Goal: Understand process/instructions: Learn how to perform a task or action

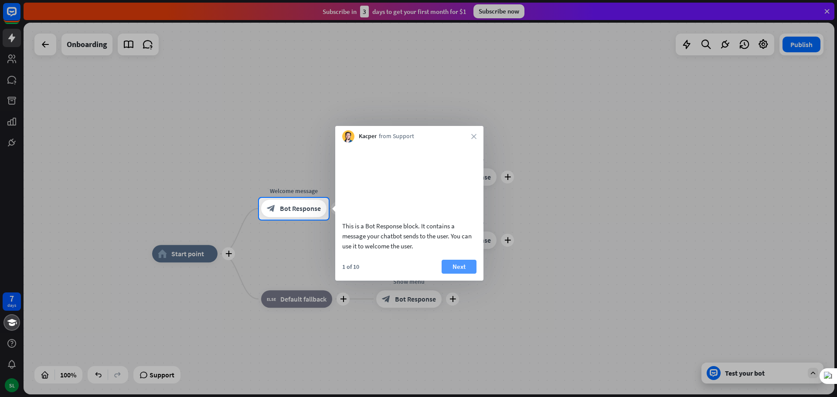
click at [460, 274] on button "Next" at bounding box center [459, 267] width 35 height 14
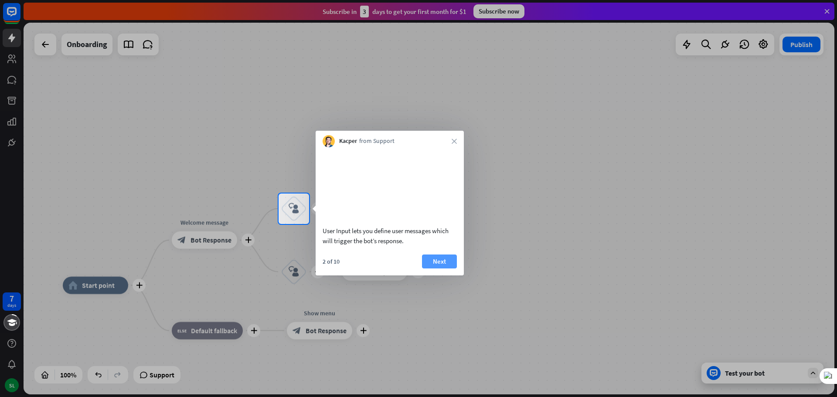
click at [443, 269] on button "Next" at bounding box center [439, 262] width 35 height 14
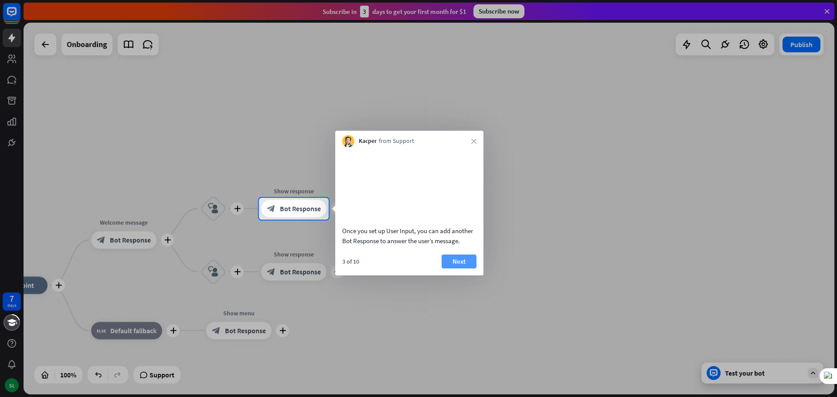
click at [461, 269] on button "Next" at bounding box center [459, 262] width 35 height 14
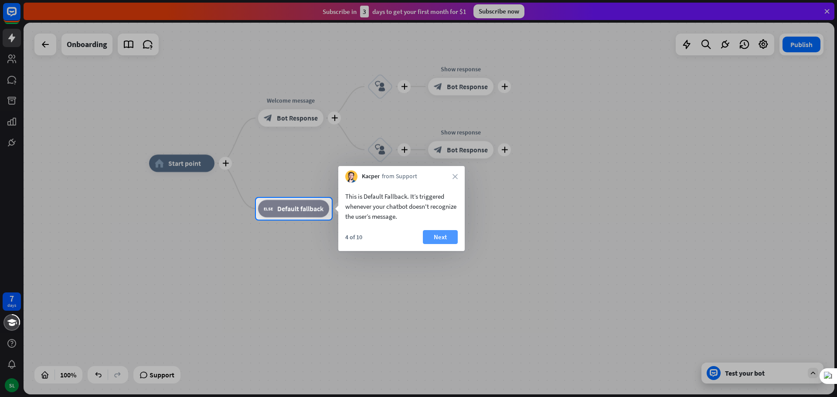
click at [445, 235] on button "Next" at bounding box center [440, 237] width 35 height 14
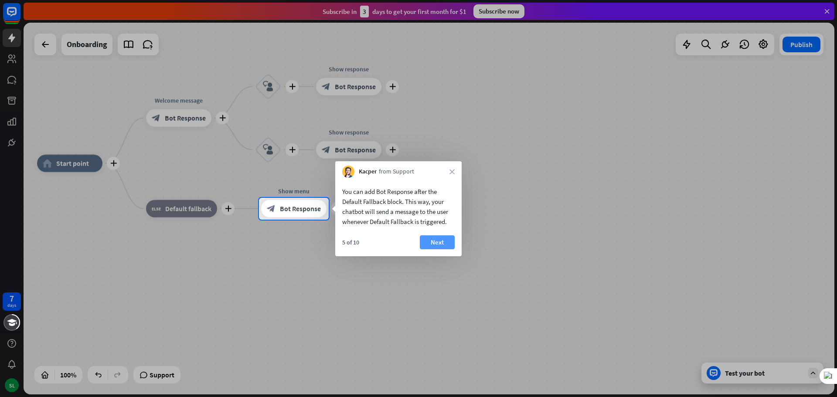
click at [440, 240] on button "Next" at bounding box center [437, 242] width 35 height 14
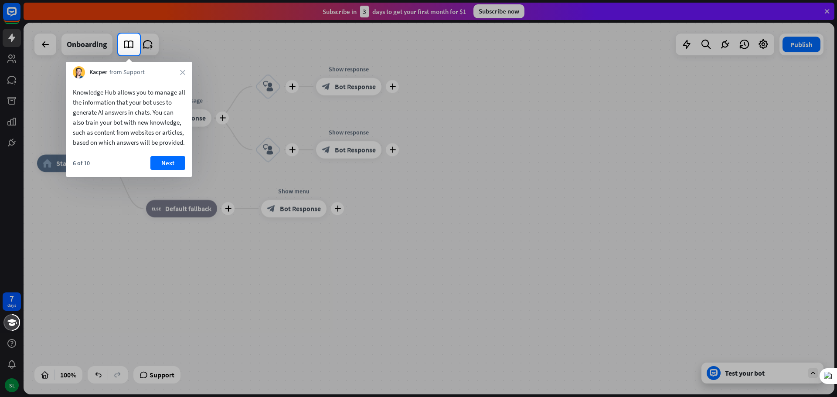
click at [171, 169] on button "Next" at bounding box center [167, 163] width 35 height 14
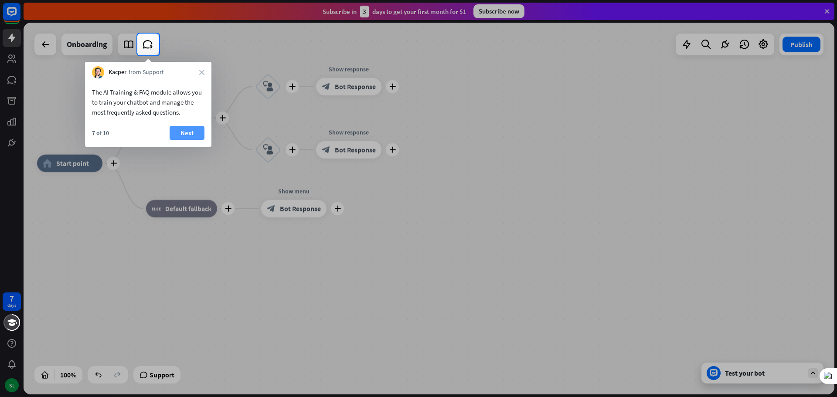
click at [184, 130] on button "Next" at bounding box center [187, 133] width 35 height 14
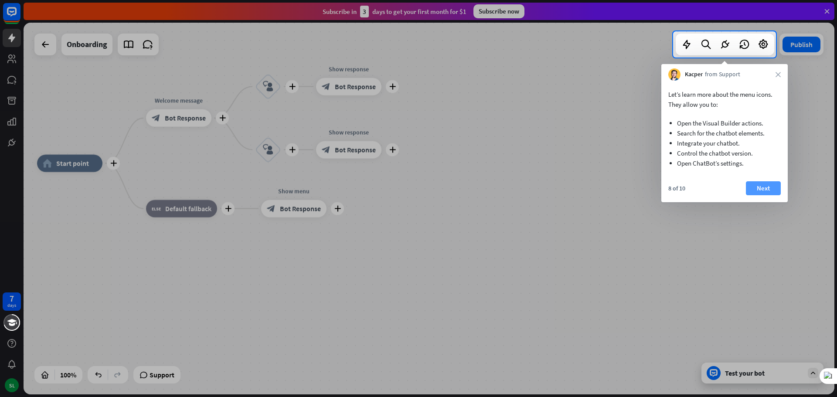
click at [764, 186] on button "Next" at bounding box center [763, 188] width 35 height 14
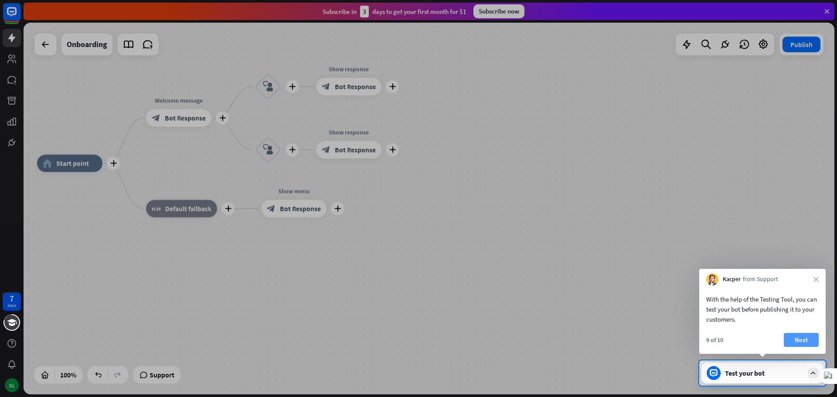
click at [803, 340] on button "Next" at bounding box center [801, 340] width 35 height 14
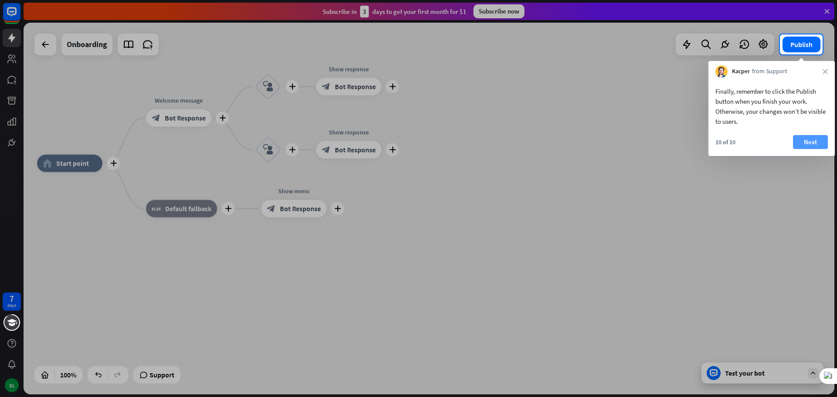
click at [814, 140] on button "Next" at bounding box center [810, 142] width 35 height 14
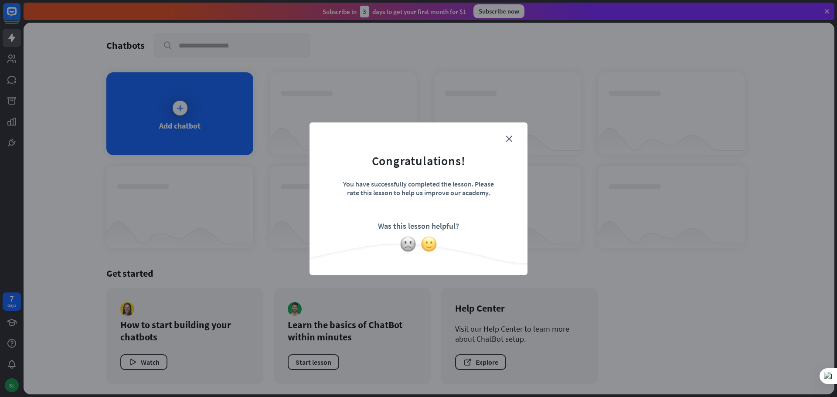
drag, startPoint x: 429, startPoint y: 245, endPoint x: 433, endPoint y: 245, distance: 4.4
click at [429, 245] on img at bounding box center [429, 244] width 17 height 17
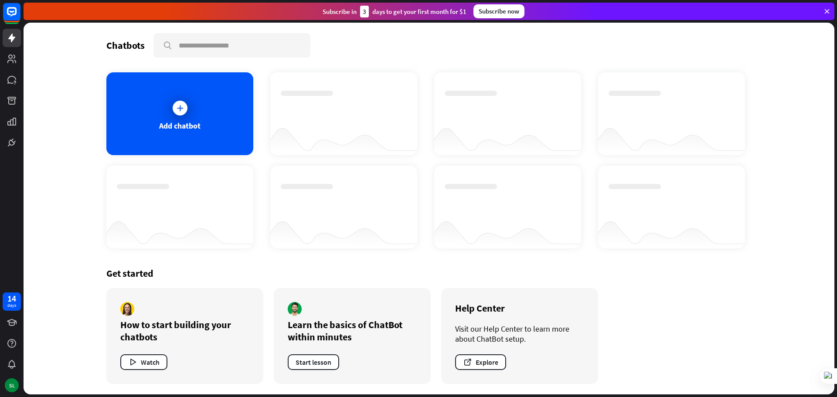
click at [828, 12] on icon at bounding box center [827, 11] width 8 height 8
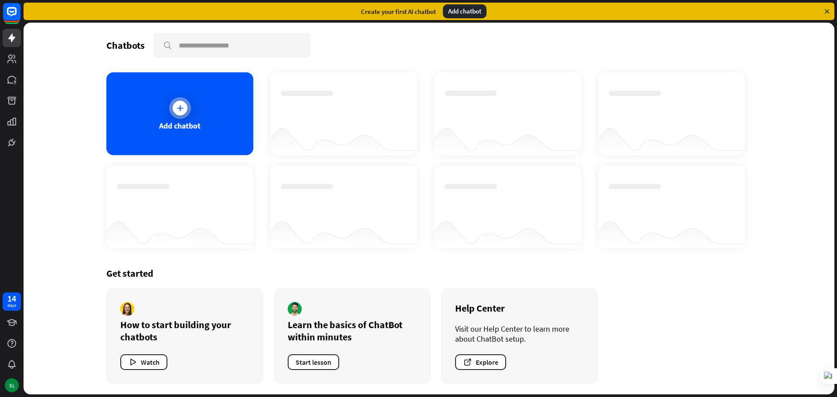
click at [179, 106] on icon at bounding box center [180, 108] width 9 height 9
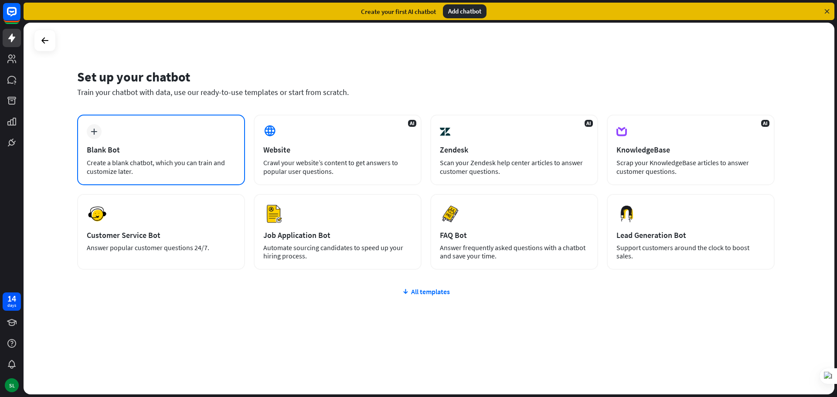
click at [91, 135] on div "plus" at bounding box center [94, 131] width 15 height 15
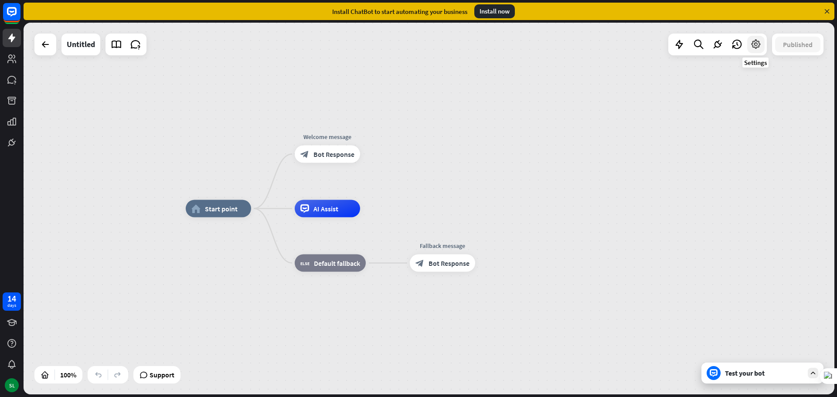
click at [760, 48] on icon at bounding box center [755, 44] width 11 height 11
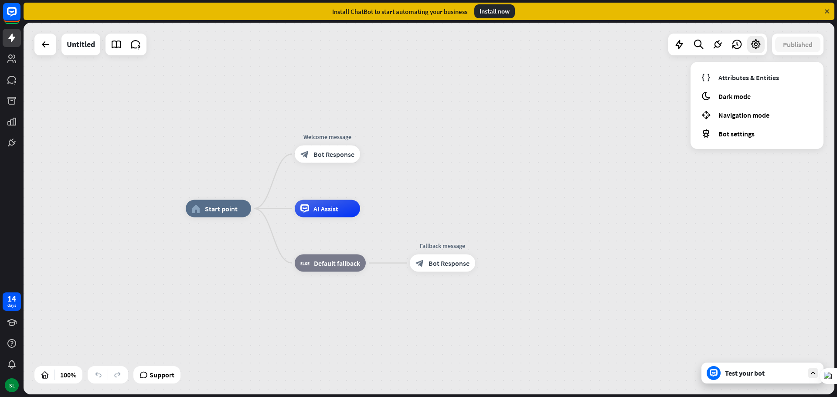
click at [515, 104] on div "home_2 Start point Welcome message block_bot_response Bot Response AI Assist bl…" at bounding box center [429, 209] width 811 height 372
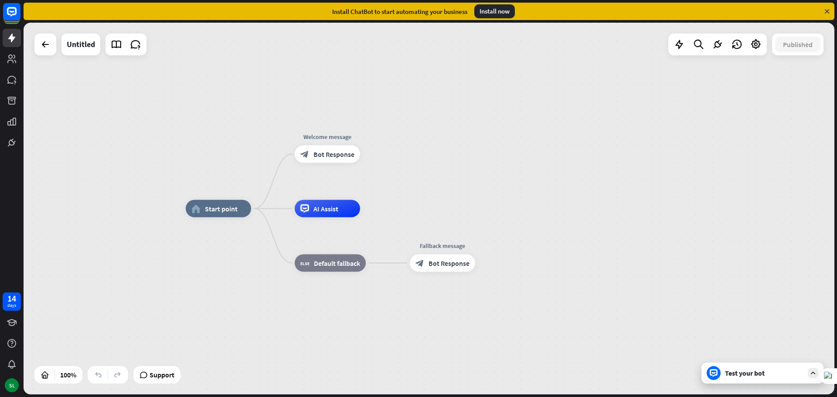
click at [827, 10] on icon at bounding box center [827, 11] width 8 height 8
